Goal: Transaction & Acquisition: Purchase product/service

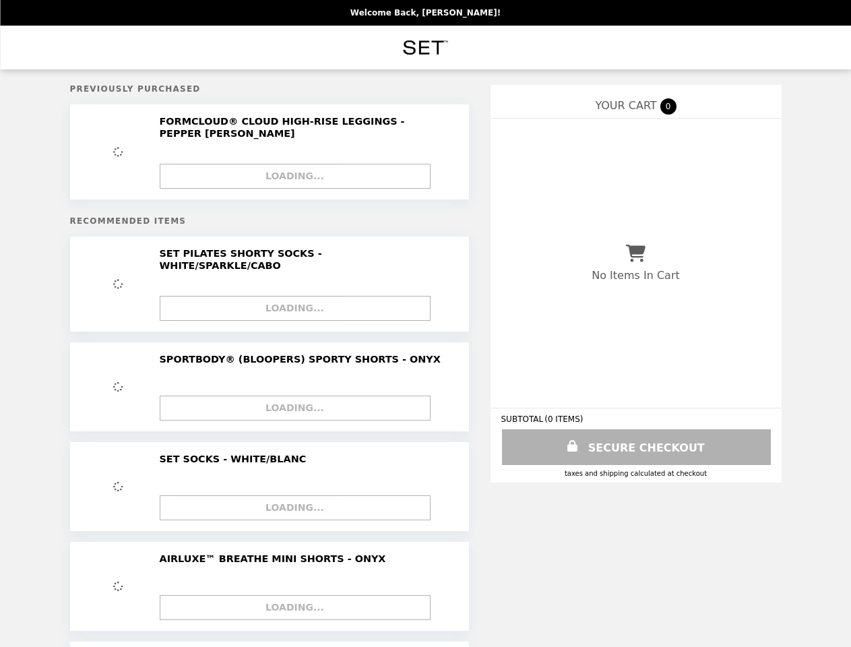
select select "********"
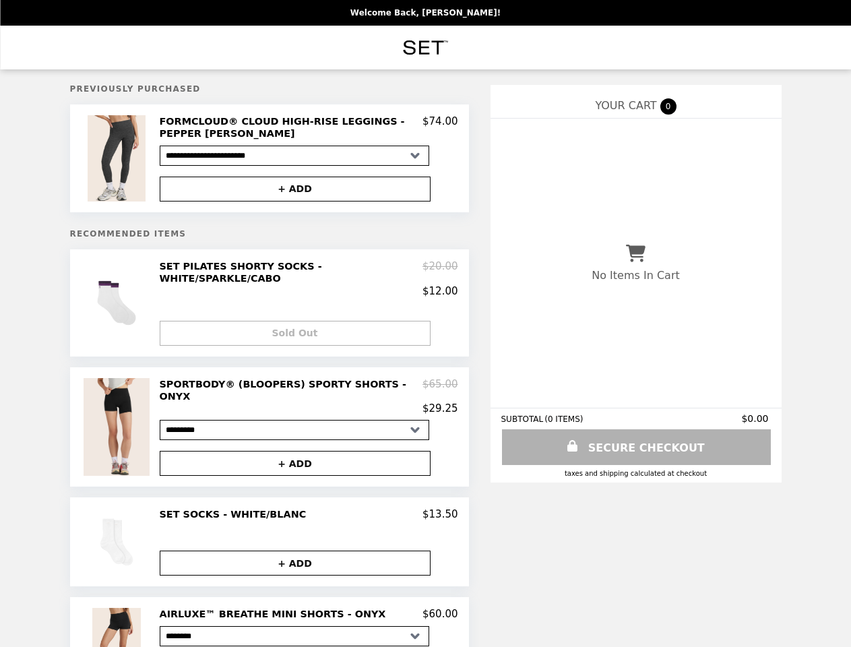
click at [119, 160] on img at bounding box center [118, 158] width 61 height 86
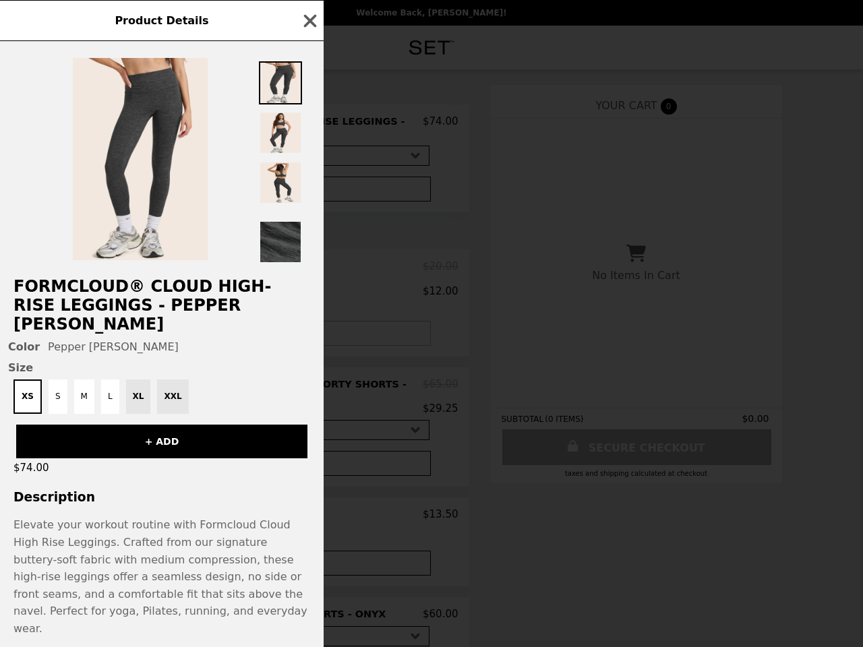
click at [295, 190] on img at bounding box center [280, 182] width 43 height 43
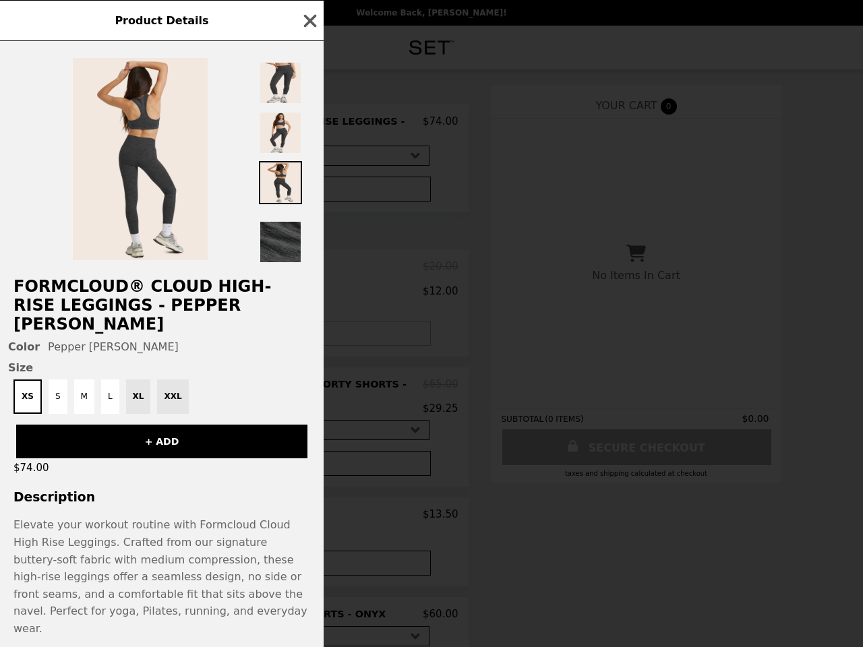
click at [119, 301] on div "Product Details FORMCLOUD® CLOUD HIGH-RISE LEGGINGS - PEPPER [PERSON_NAME] Colo…" at bounding box center [431, 323] width 863 height 647
click at [309, 285] on div "$12.00" at bounding box center [309, 291] width 299 height 12
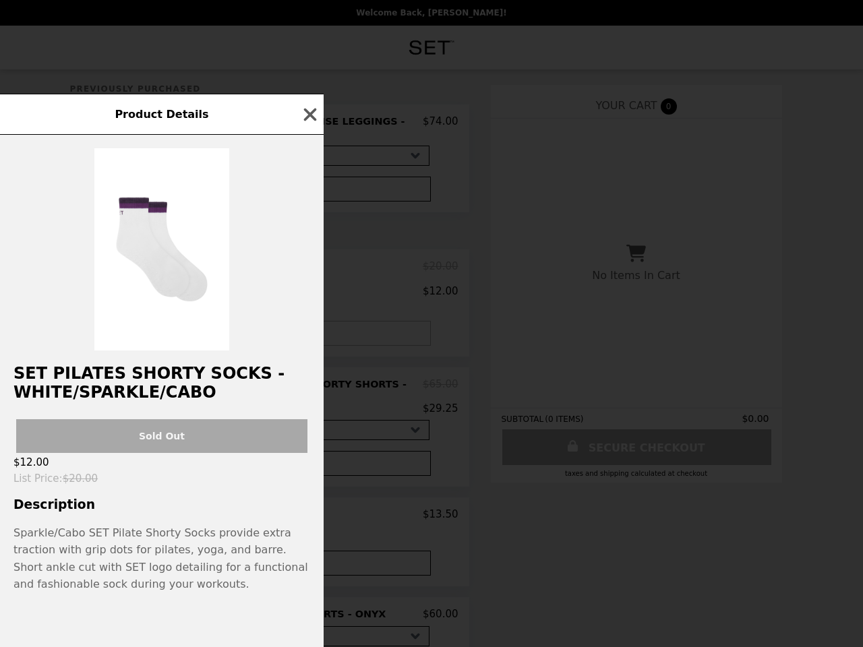
click at [295, 327] on div "Product Details SET PILATES SHORTY SOCKS - WHITE/SPARKLE/CABO Sold Out $12.00 L…" at bounding box center [431, 323] width 863 height 647
click at [119, 416] on div "Sold Out" at bounding box center [162, 431] width 324 height 44
click at [309, 386] on div "Product Details SET PILATES SHORTY SOCKS - WHITE/SPARKLE/CABO Sold Out $12.00 L…" at bounding box center [431, 323] width 863 height 647
click at [295, 453] on div "$12.00" at bounding box center [162, 462] width 324 height 19
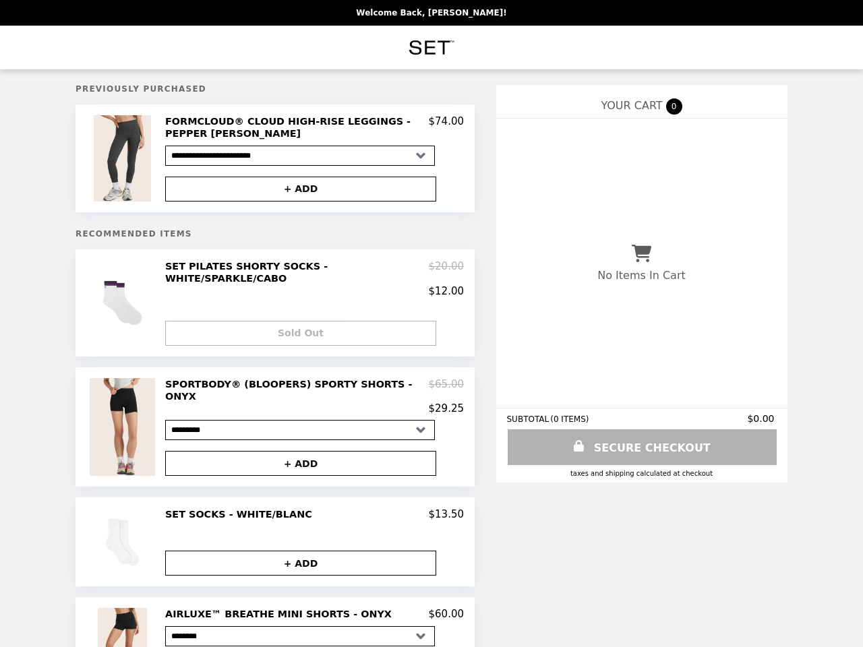
click at [119, 526] on img at bounding box center [124, 541] width 49 height 67
